Goal: Book appointment/travel/reservation

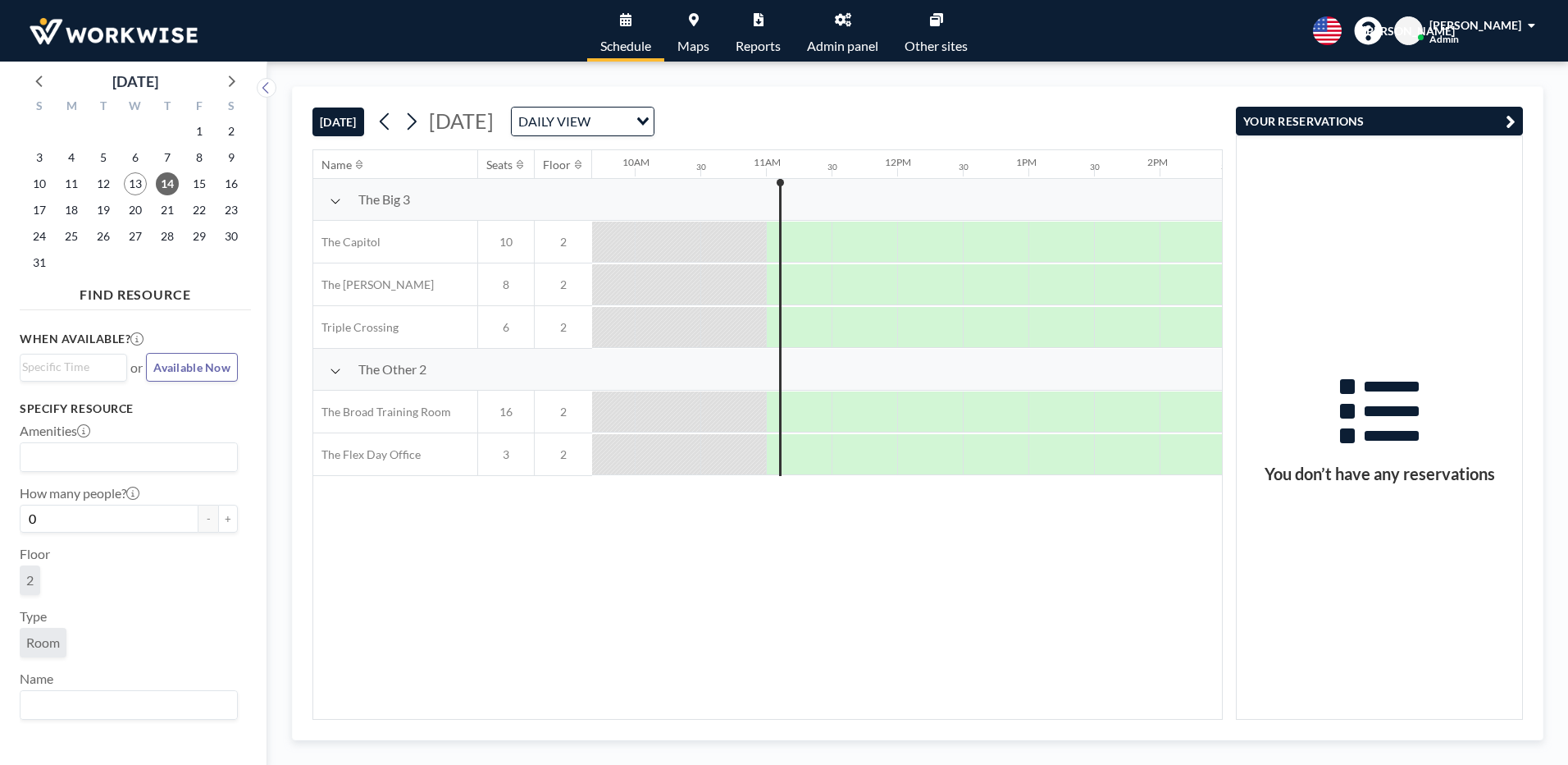
scroll to position [0, 1276]
click at [814, 321] on div at bounding box center [799, 328] width 50 height 41
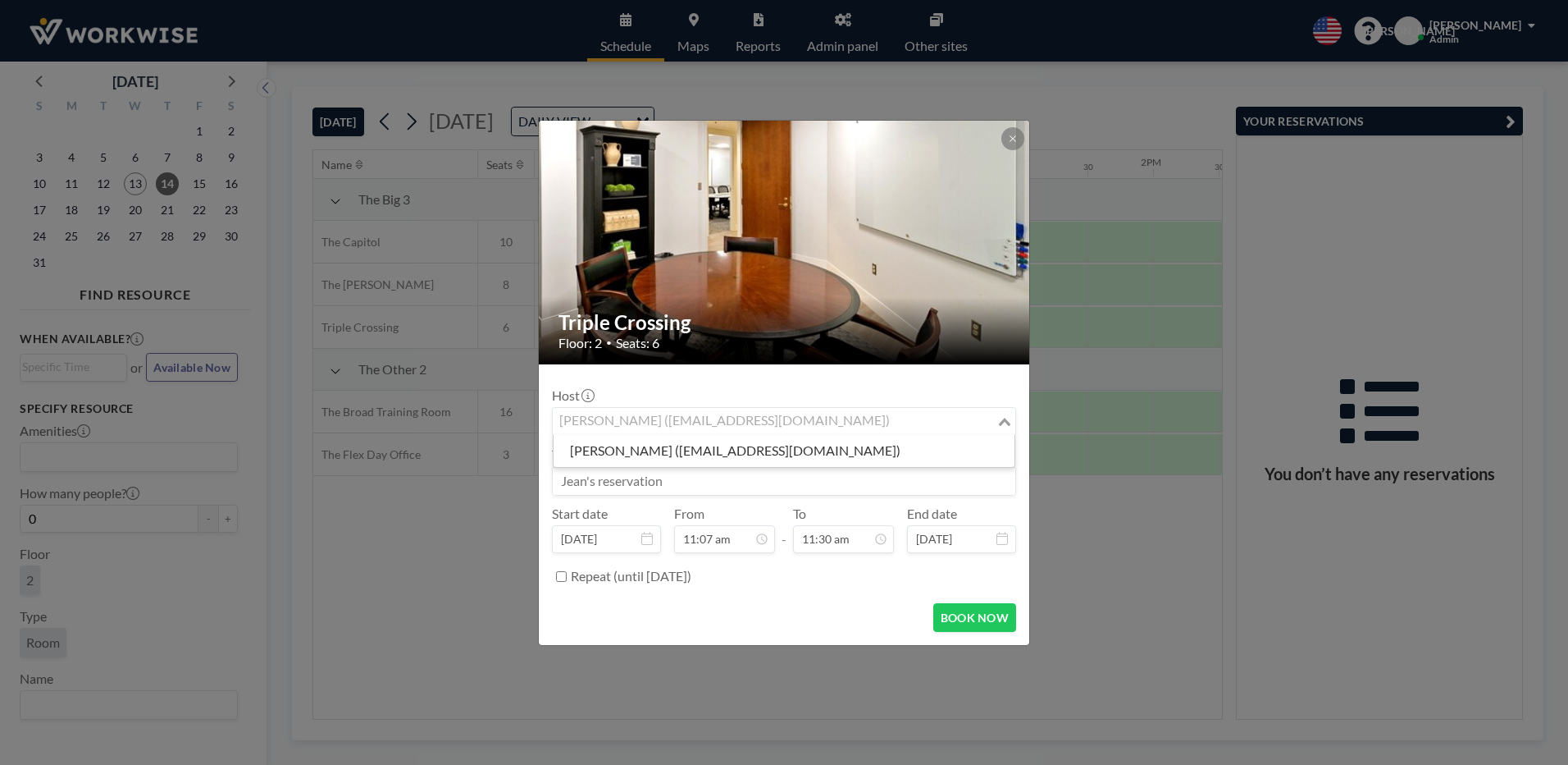
click at [754, 428] on div "[PERSON_NAME] ([EMAIL_ADDRESS][DOMAIN_NAME])" at bounding box center [774, 420] width 444 height 24
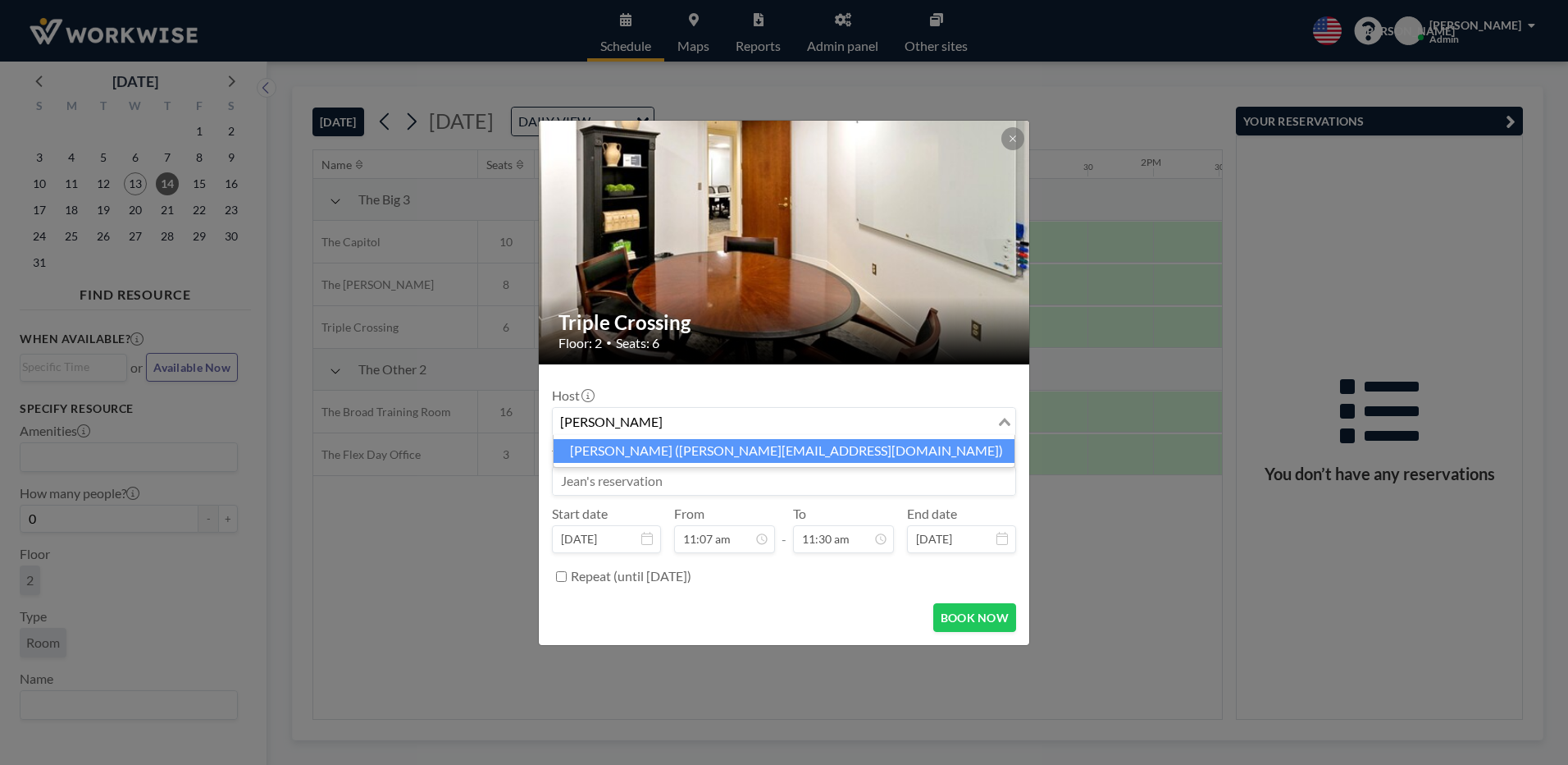
click at [767, 452] on li "[PERSON_NAME] ([PERSON_NAME][EMAIL_ADDRESS][DOMAIN_NAME])" at bounding box center [784, 451] width 461 height 23
type input "[PERSON_NAME]"
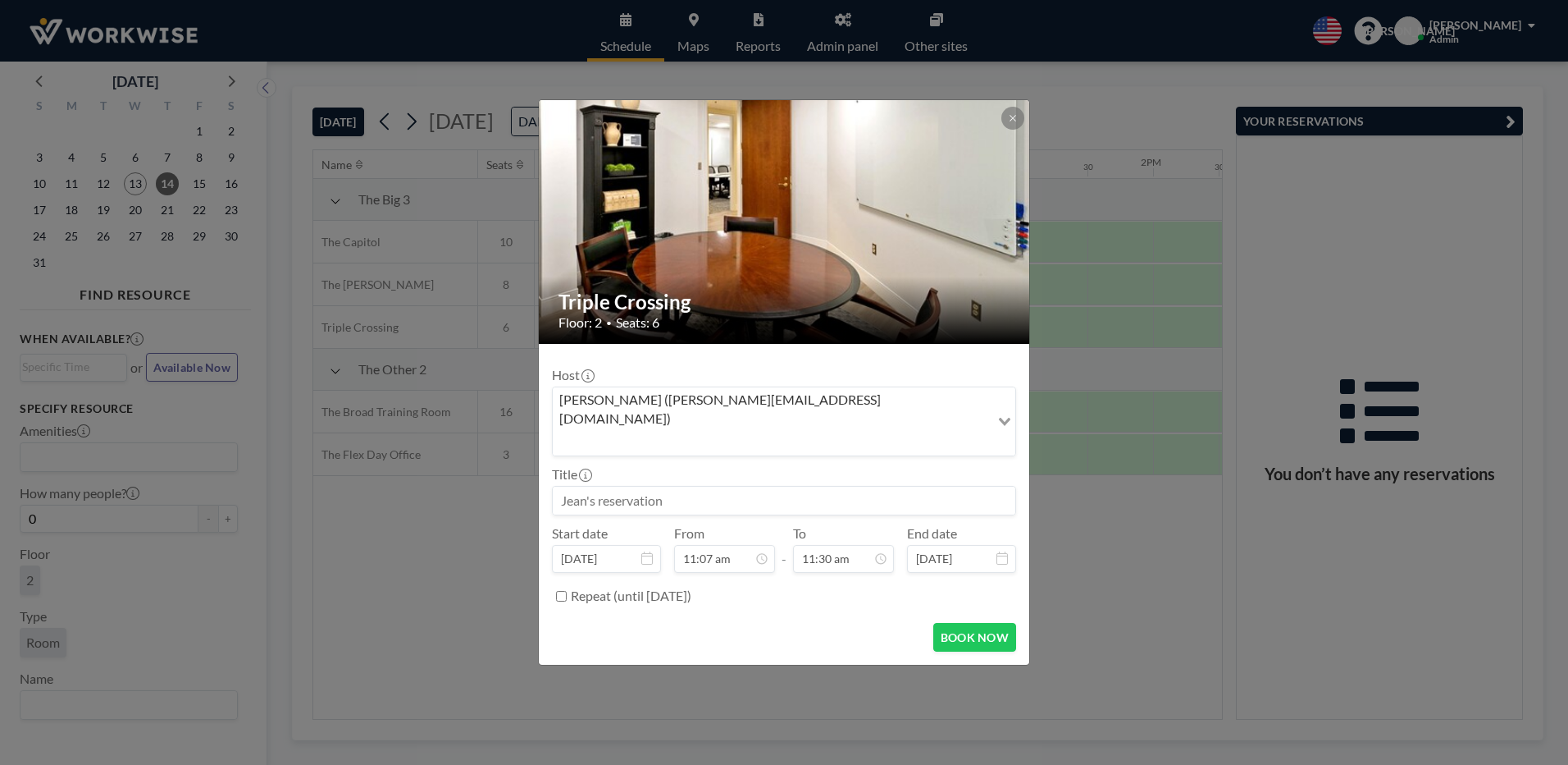
click at [690, 486] on input at bounding box center [784, 500] width 463 height 28
type input "Strategic Wealth"
click at [762, 388] on div "12:00 pm" at bounding box center [805, 402] width 192 height 29
type input "12:00 pm"
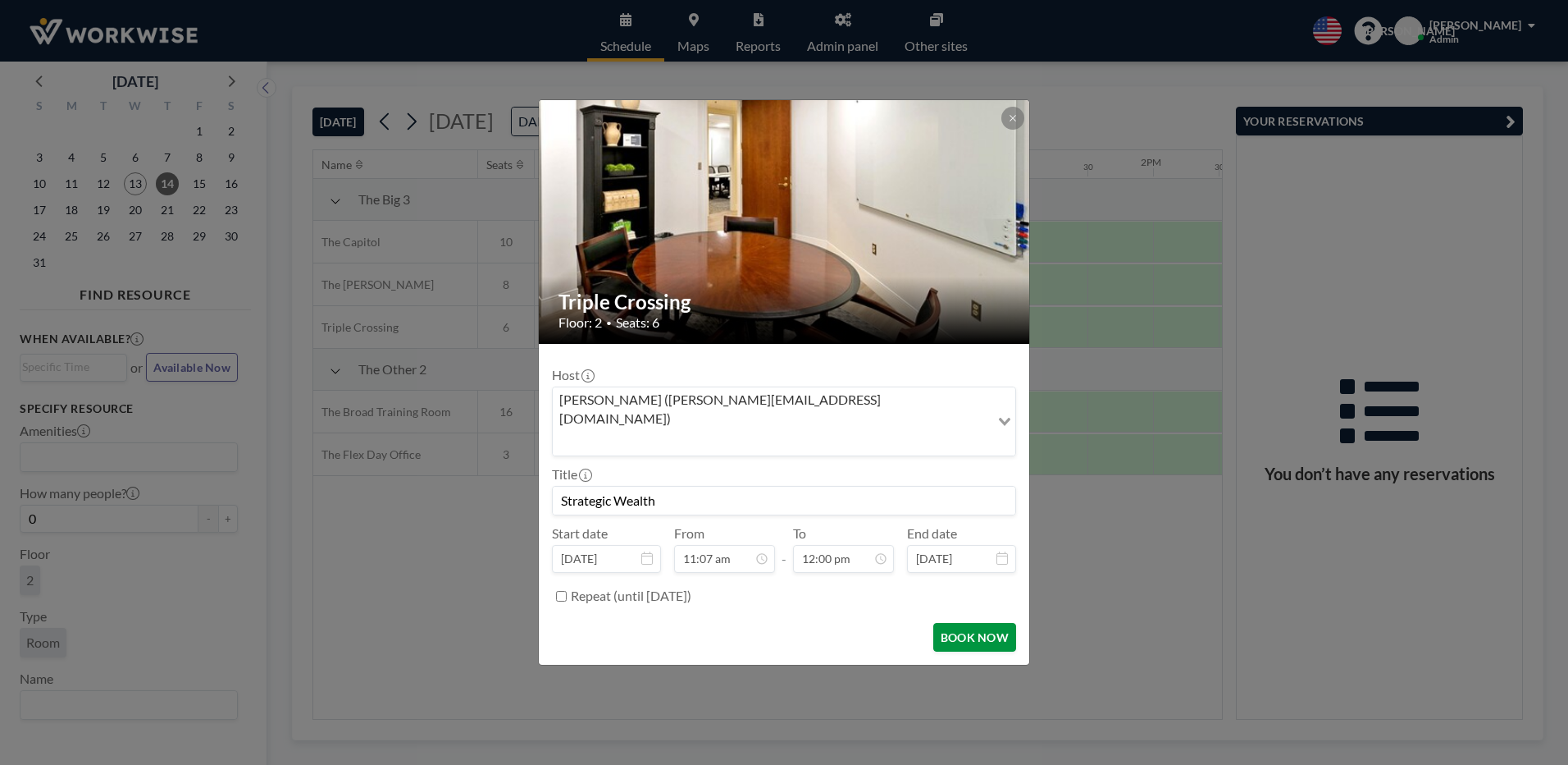
click at [985, 622] on button "BOOK NOW" at bounding box center [975, 636] width 83 height 29
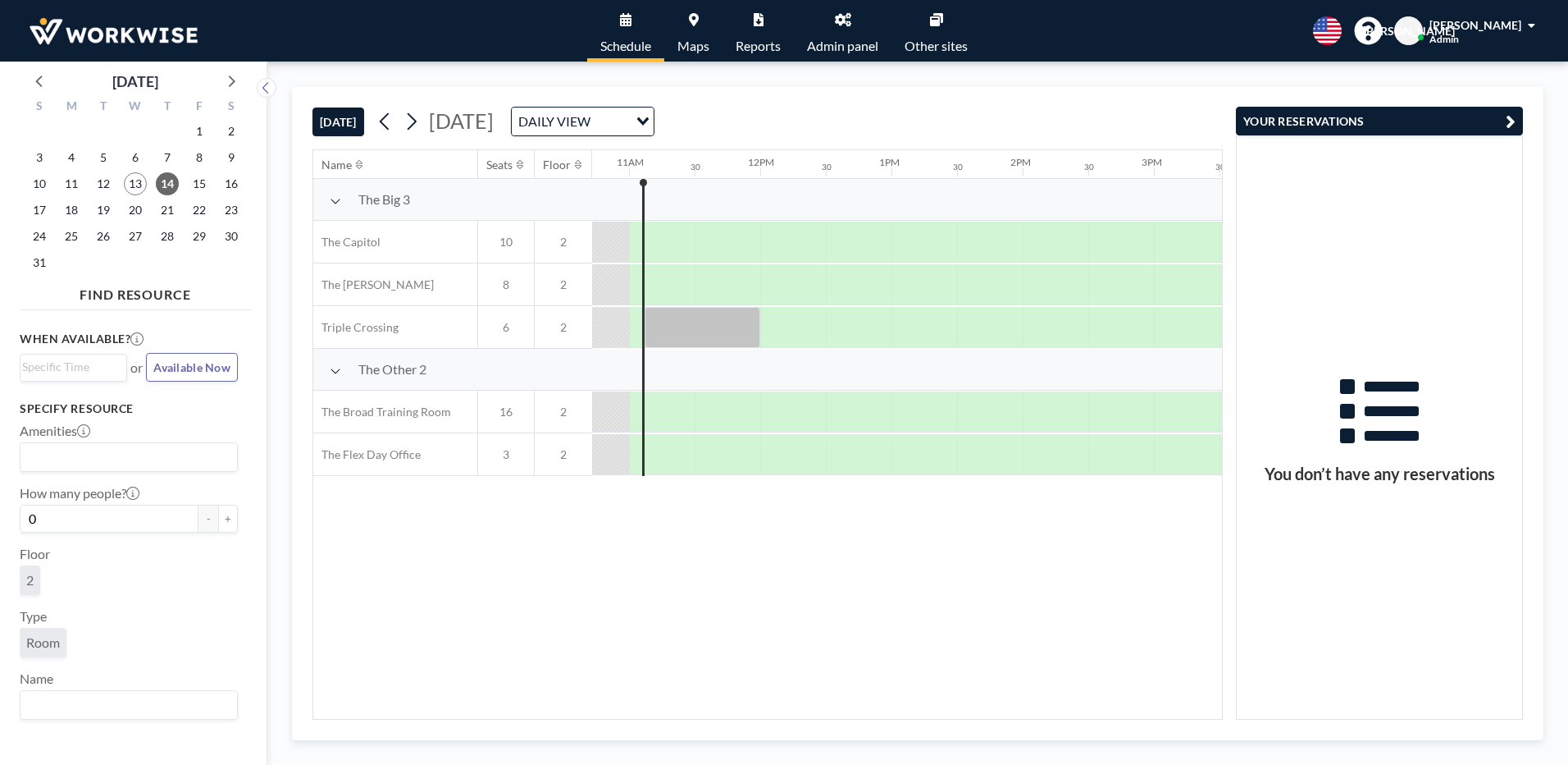
scroll to position [0, 1378]
